Goal: Navigation & Orientation: Find specific page/section

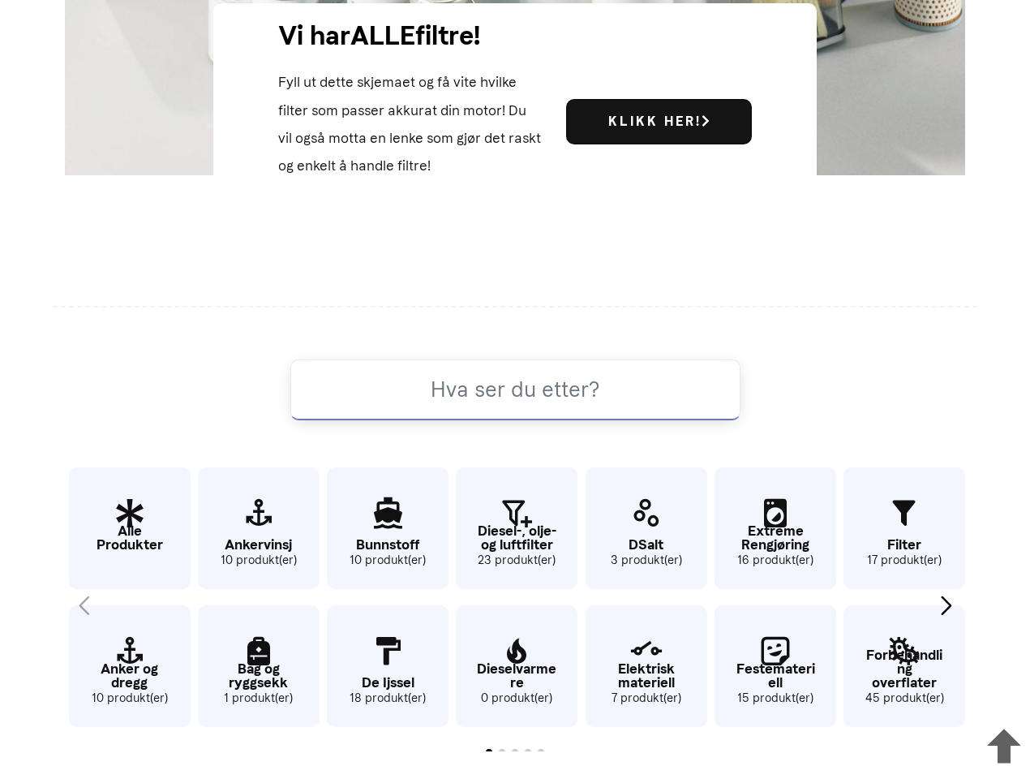
scroll to position [780, 0]
click at [515, 389] on input at bounding box center [515, 389] width 450 height 61
click at [1004, 742] on icon at bounding box center [1004, 747] width 52 height 62
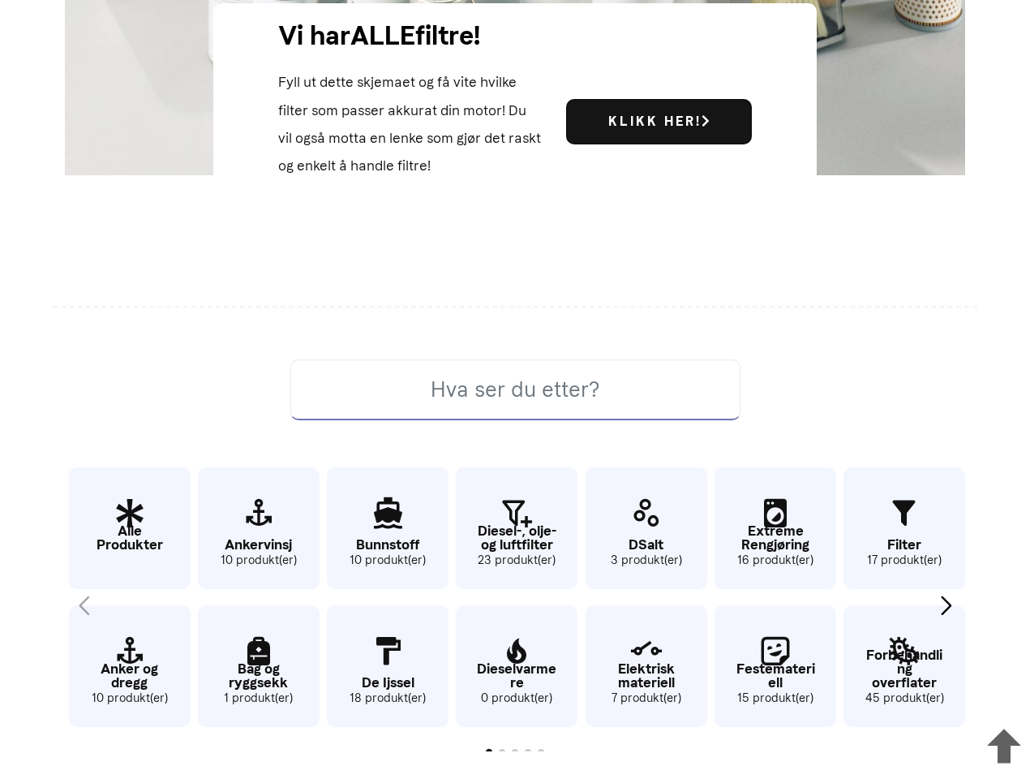
click at [946, 605] on div "Next slide" at bounding box center [946, 605] width 22 height 36
click at [515, 389] on input at bounding box center [515, 389] width 450 height 61
click at [1004, 742] on icon at bounding box center [1004, 747] width 52 height 62
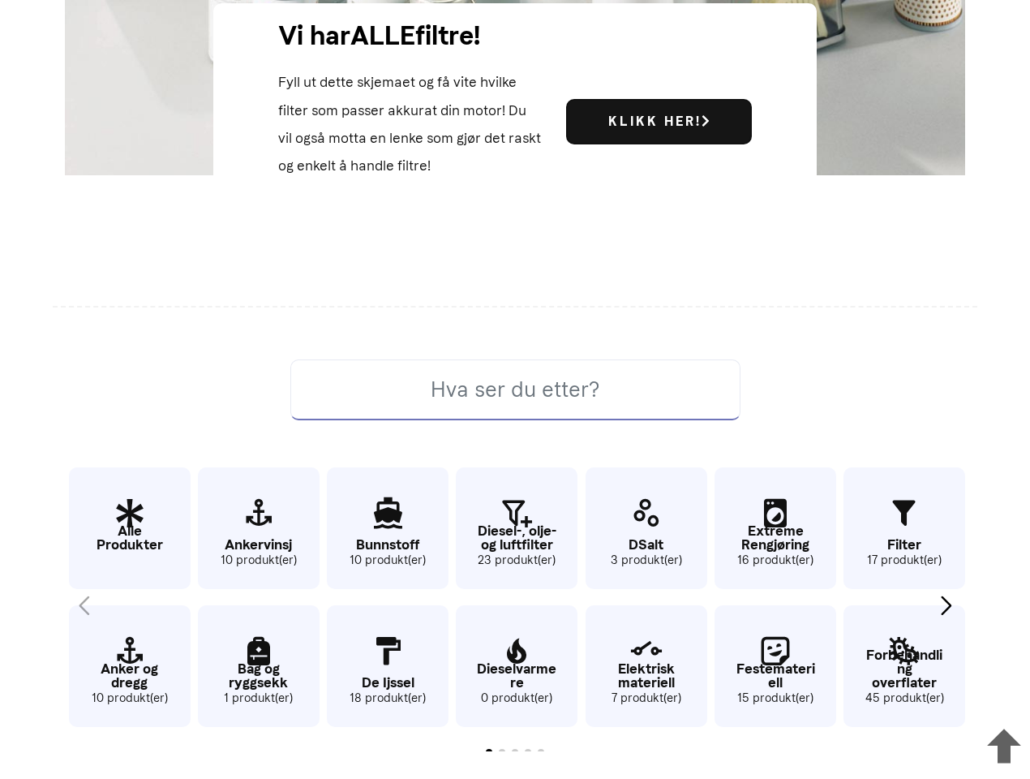
click at [946, 605] on div "Next slide" at bounding box center [946, 605] width 22 height 36
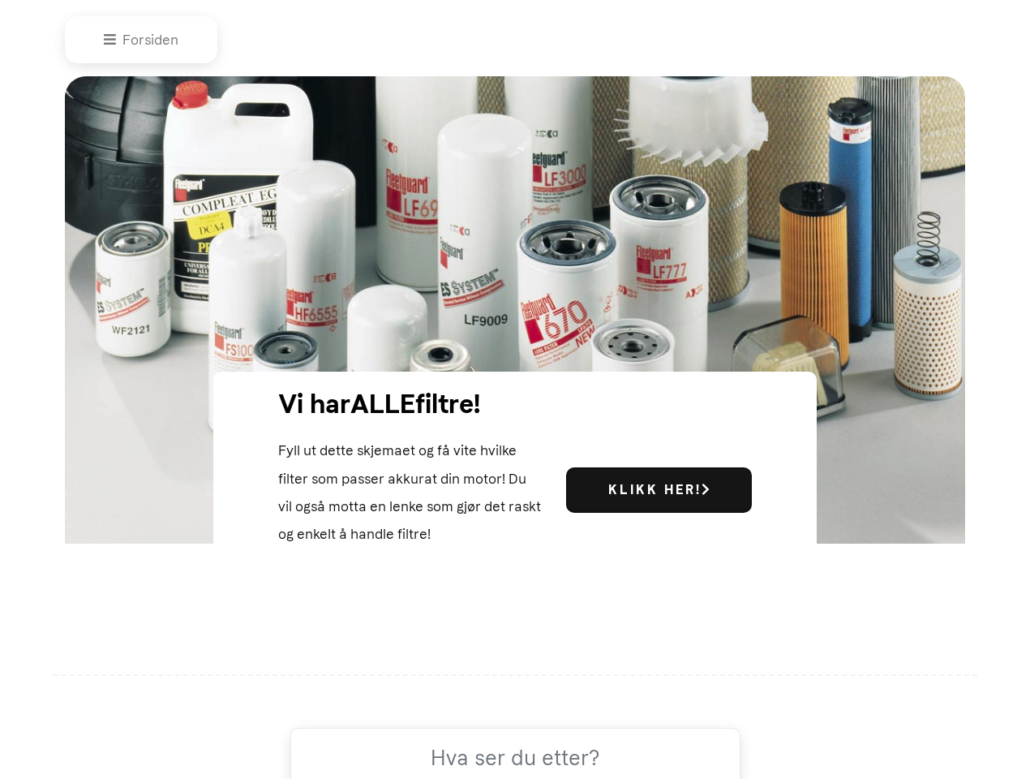
scroll to position [0, 0]
